Goal: Find specific page/section: Find specific page/section

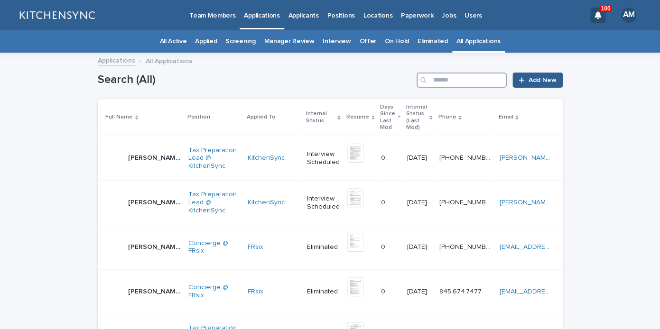
click at [454, 83] on input "Search" at bounding box center [462, 80] width 90 height 15
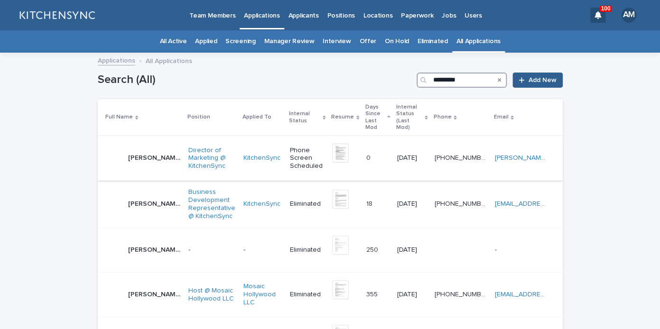
type input "*********"
click at [146, 150] on div "[PERSON_NAME] [PERSON_NAME]" at bounding box center [154, 158] width 53 height 16
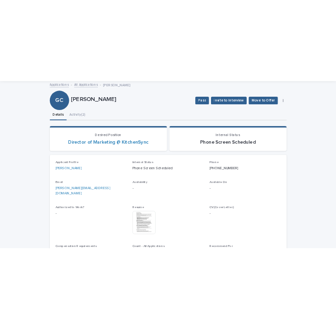
scroll to position [55, 0]
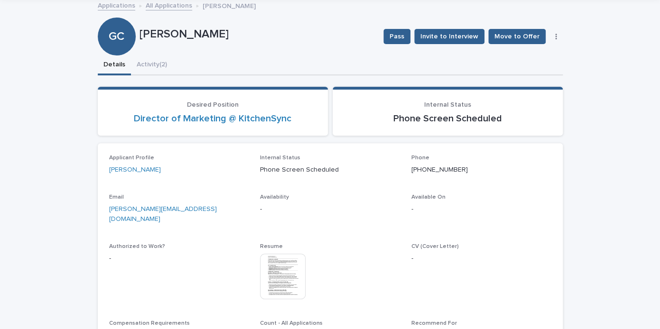
click at [277, 282] on img at bounding box center [283, 277] width 46 height 46
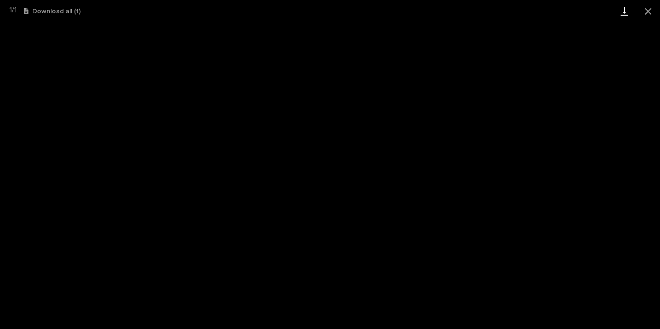
click at [617, 9] on link "Download" at bounding box center [625, 11] width 24 height 22
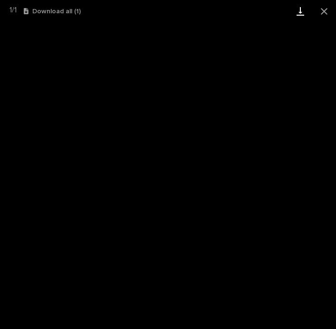
scroll to position [37, 0]
click at [318, 17] on button "Close gallery" at bounding box center [324, 11] width 24 height 22
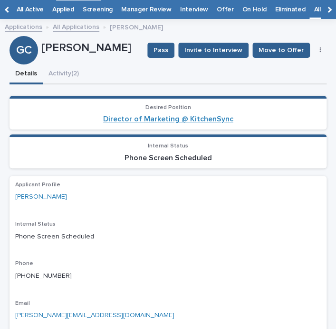
click at [157, 122] on link "Director of Marketing @ KitchenSync" at bounding box center [168, 119] width 130 height 9
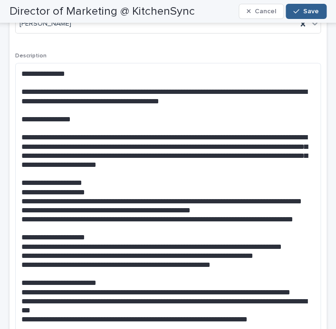
scroll to position [401, 0]
